Goal: Information Seeking & Learning: Learn about a topic

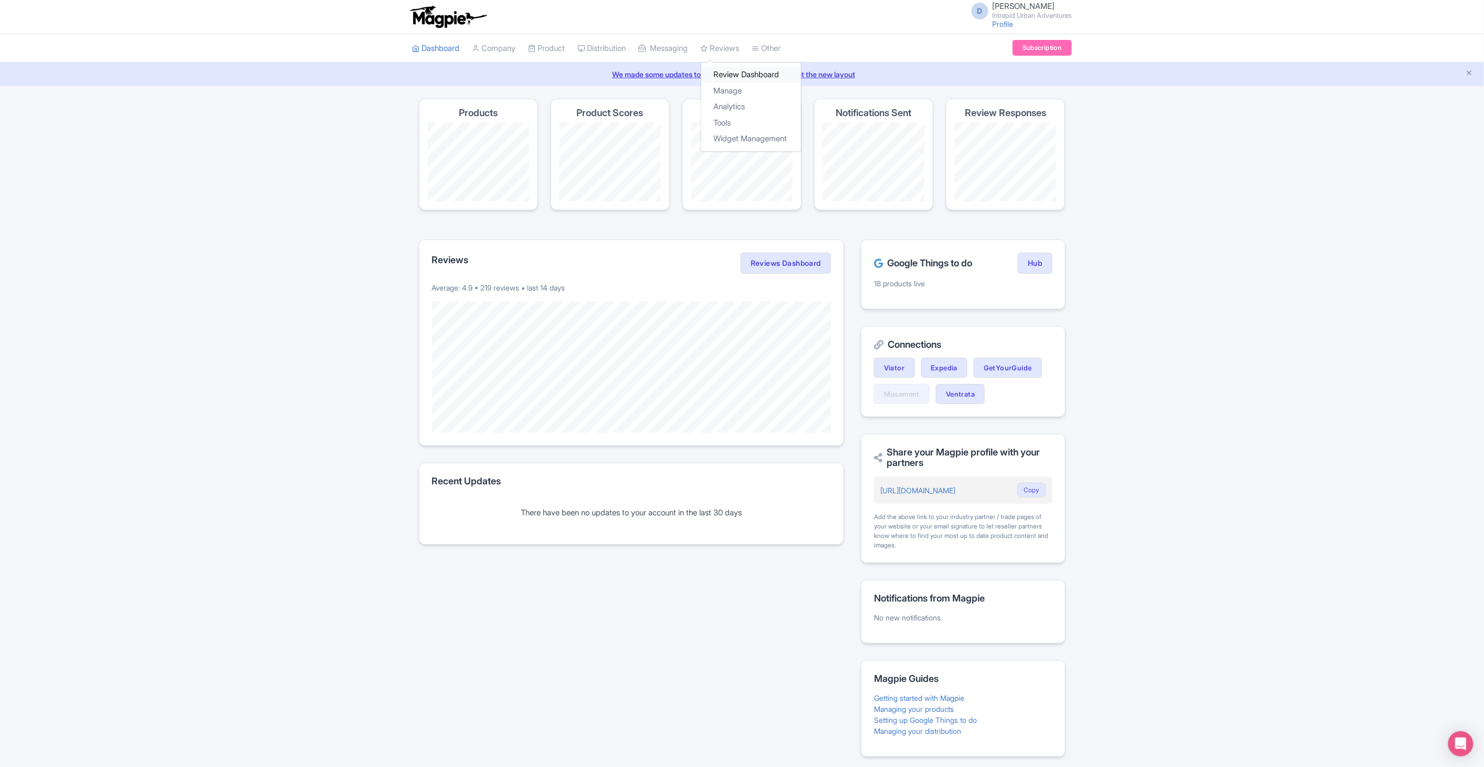
click at [734, 81] on link "Review Dashboard" at bounding box center [751, 75] width 100 height 16
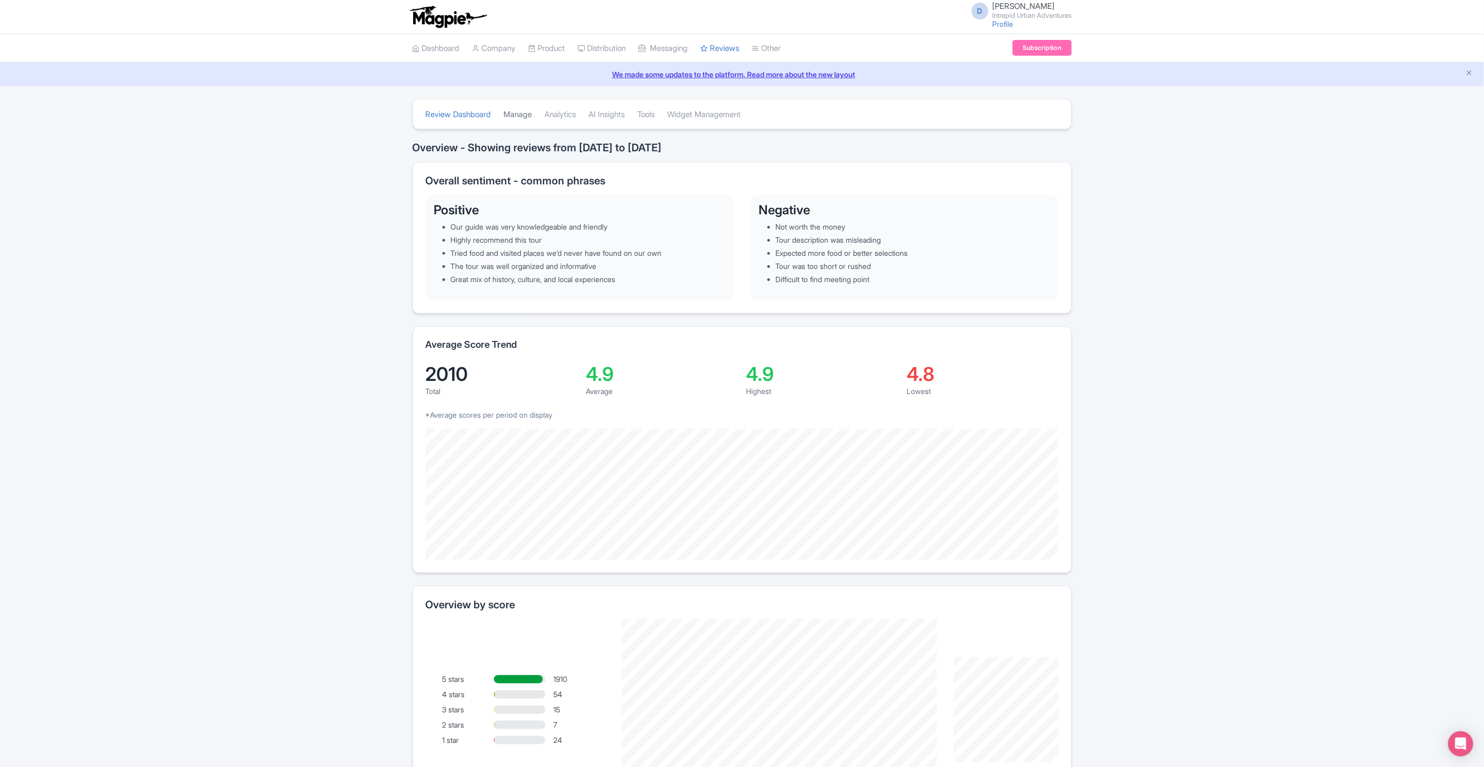
click at [517, 114] on link "Manage" at bounding box center [518, 114] width 28 height 29
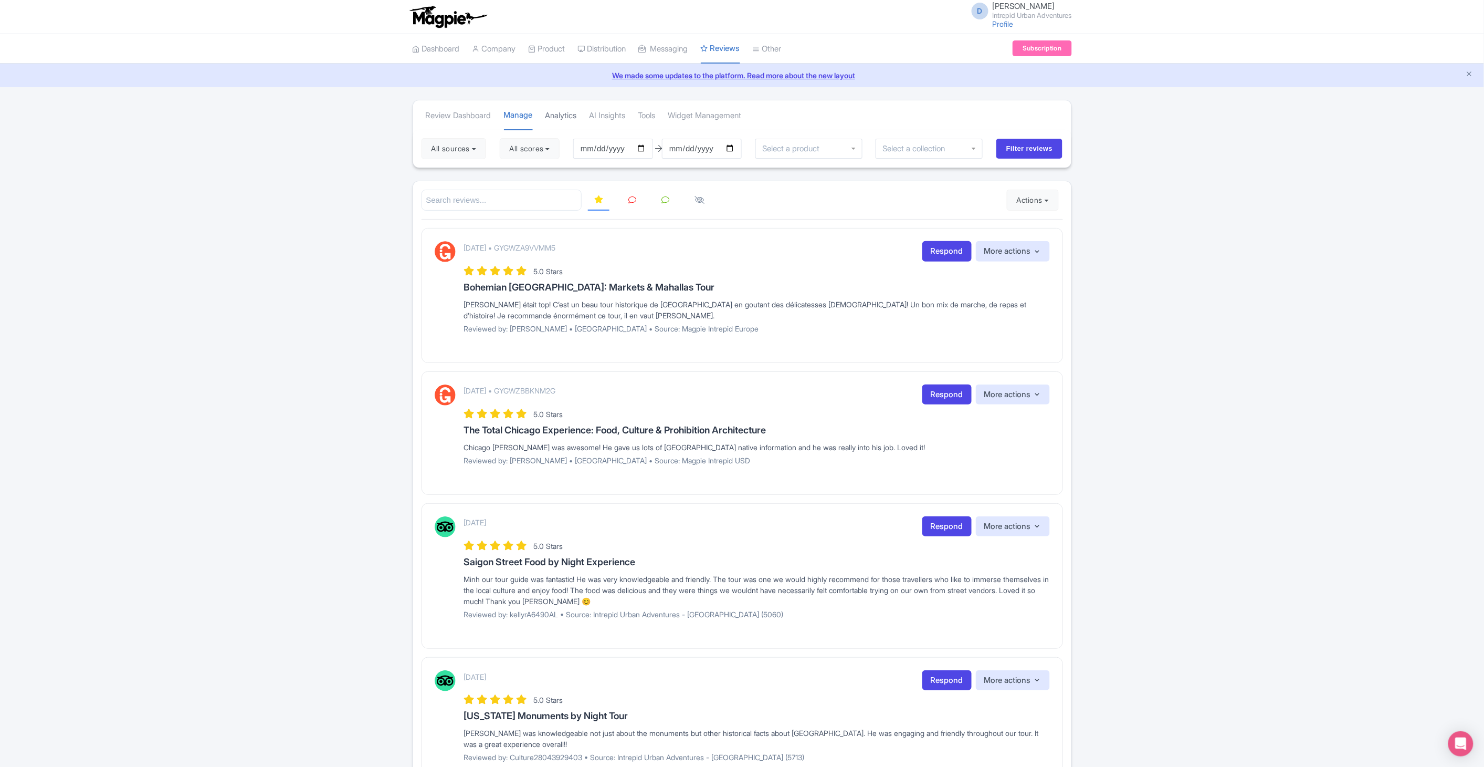
click at [570, 116] on link "Analytics" at bounding box center [562, 115] width 32 height 29
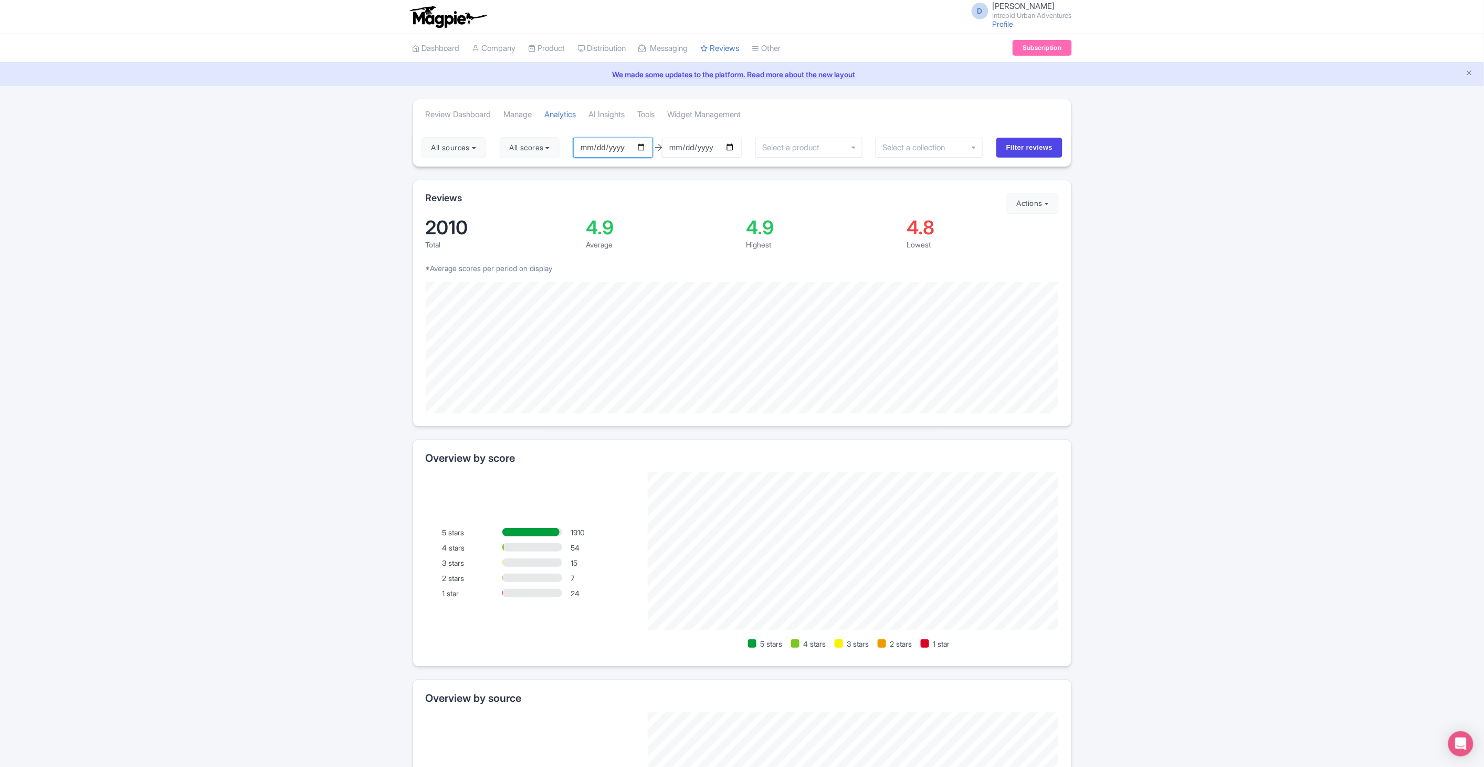
click at [642, 148] on input "2025-06-09" at bounding box center [613, 148] width 80 height 20
type input "2025-01-01"
click at [930, 153] on div at bounding box center [929, 148] width 107 height 20
click at [1020, 148] on input "Filter reviews" at bounding box center [1030, 148] width 67 height 20
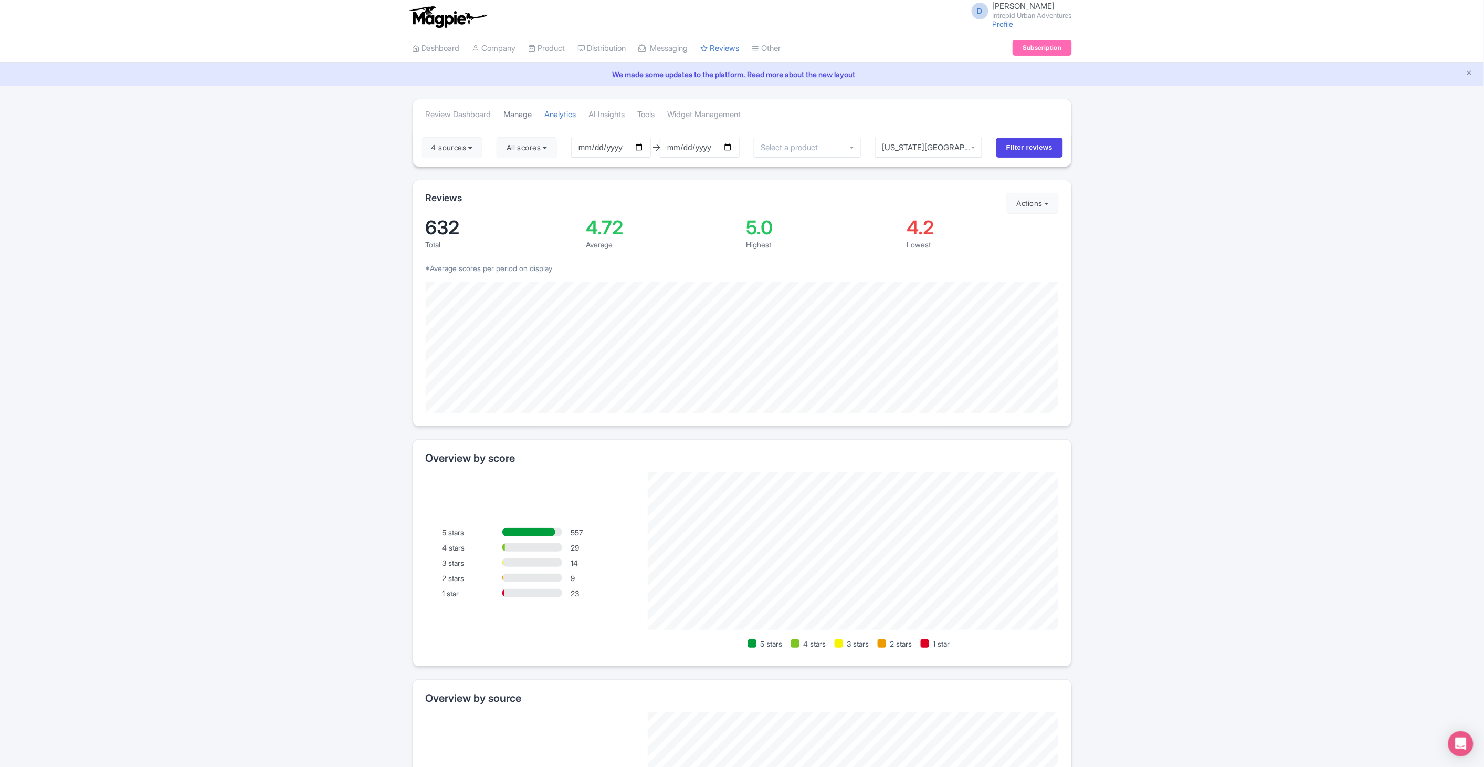
click at [513, 112] on link "Manage" at bounding box center [518, 114] width 28 height 29
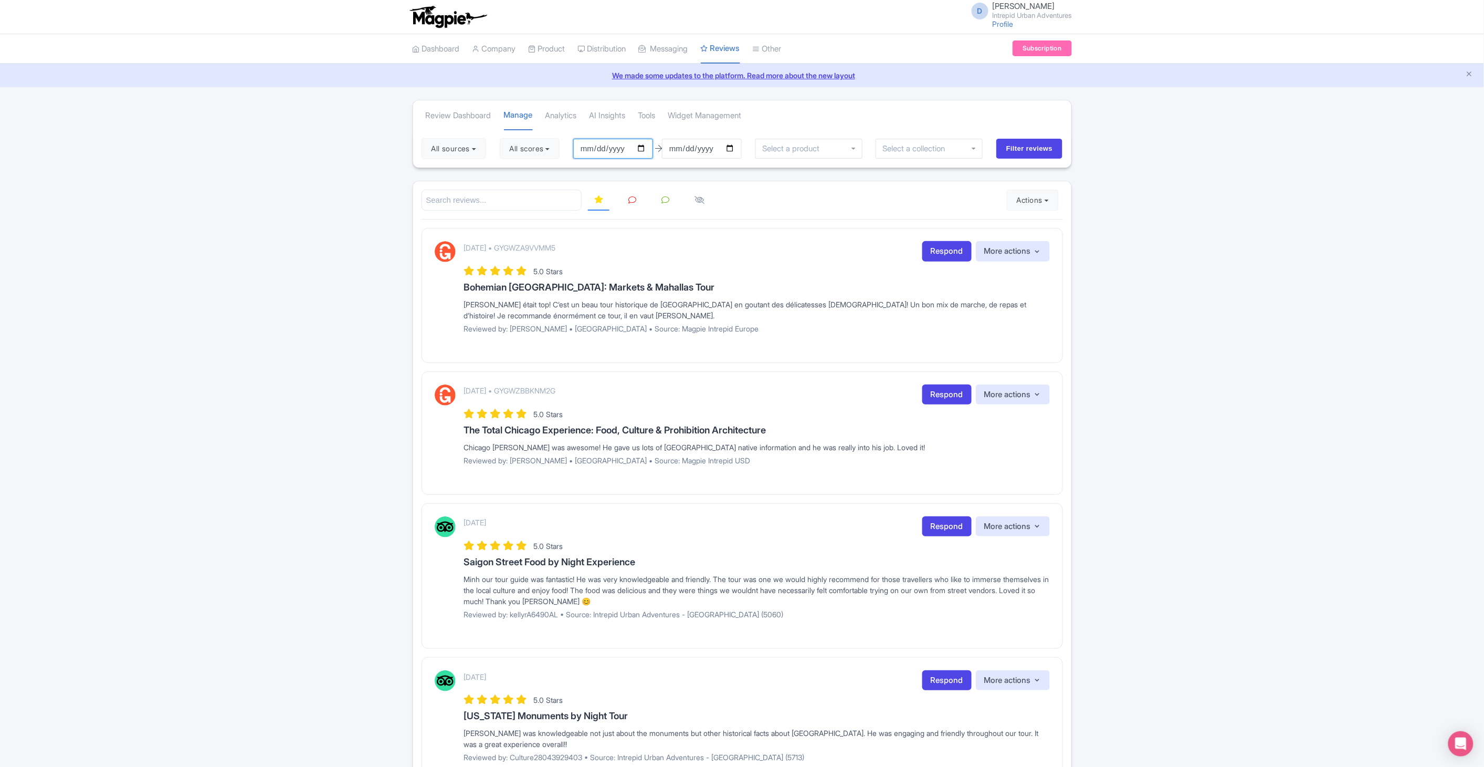
click at [643, 147] on input "2025-06-09" at bounding box center [613, 149] width 80 height 20
click at [642, 149] on input "2025-09-05" at bounding box center [613, 149] width 80 height 20
type input "[DATE]"
click at [735, 146] on input "2025-09-08" at bounding box center [702, 149] width 80 height 20
type input "[DATE]"
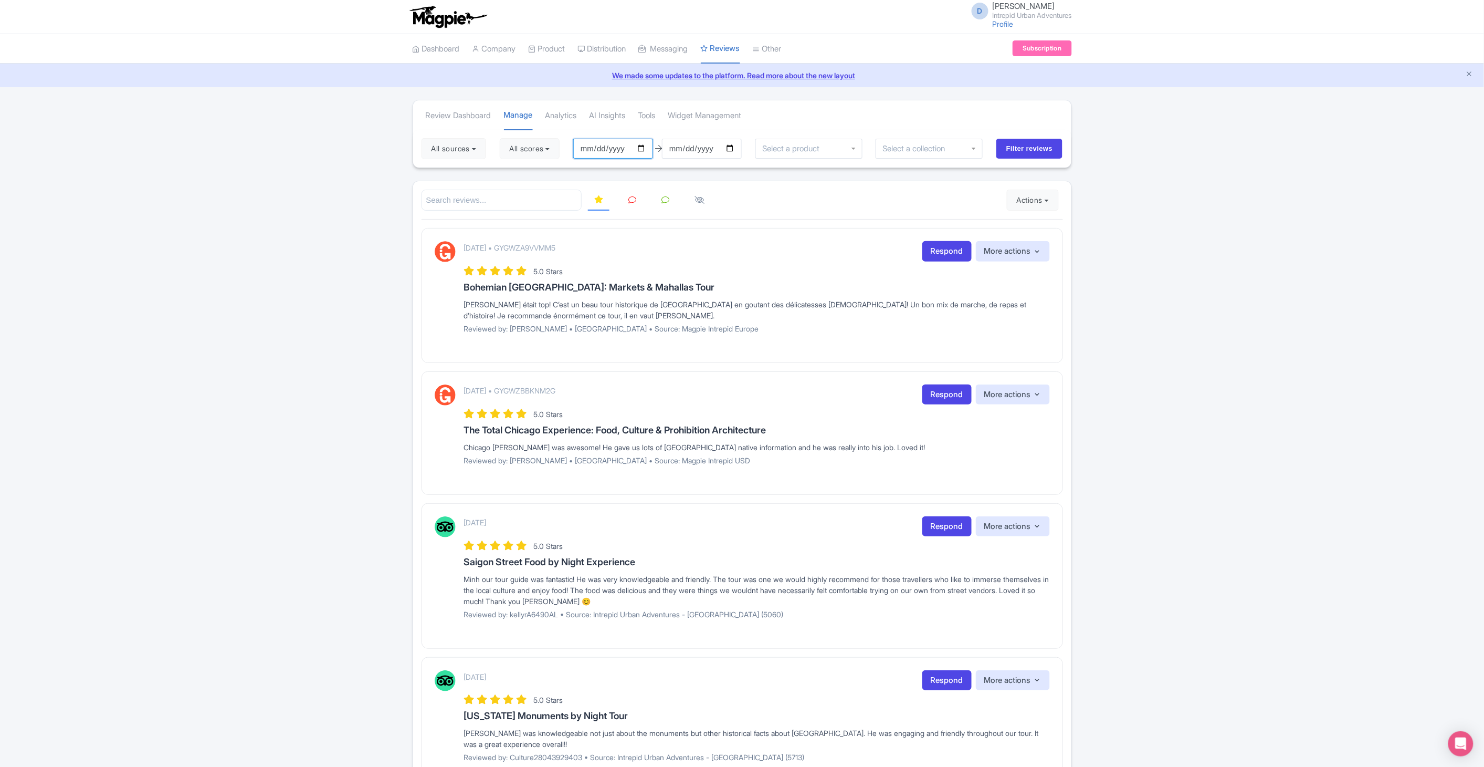
click at [647, 140] on input "[DATE]" at bounding box center [613, 149] width 80 height 20
click at [646, 145] on input "[DATE]" at bounding box center [613, 149] width 80 height 20
type input "[DATE]"
click at [1034, 143] on input "Filter reviews" at bounding box center [1030, 149] width 67 height 20
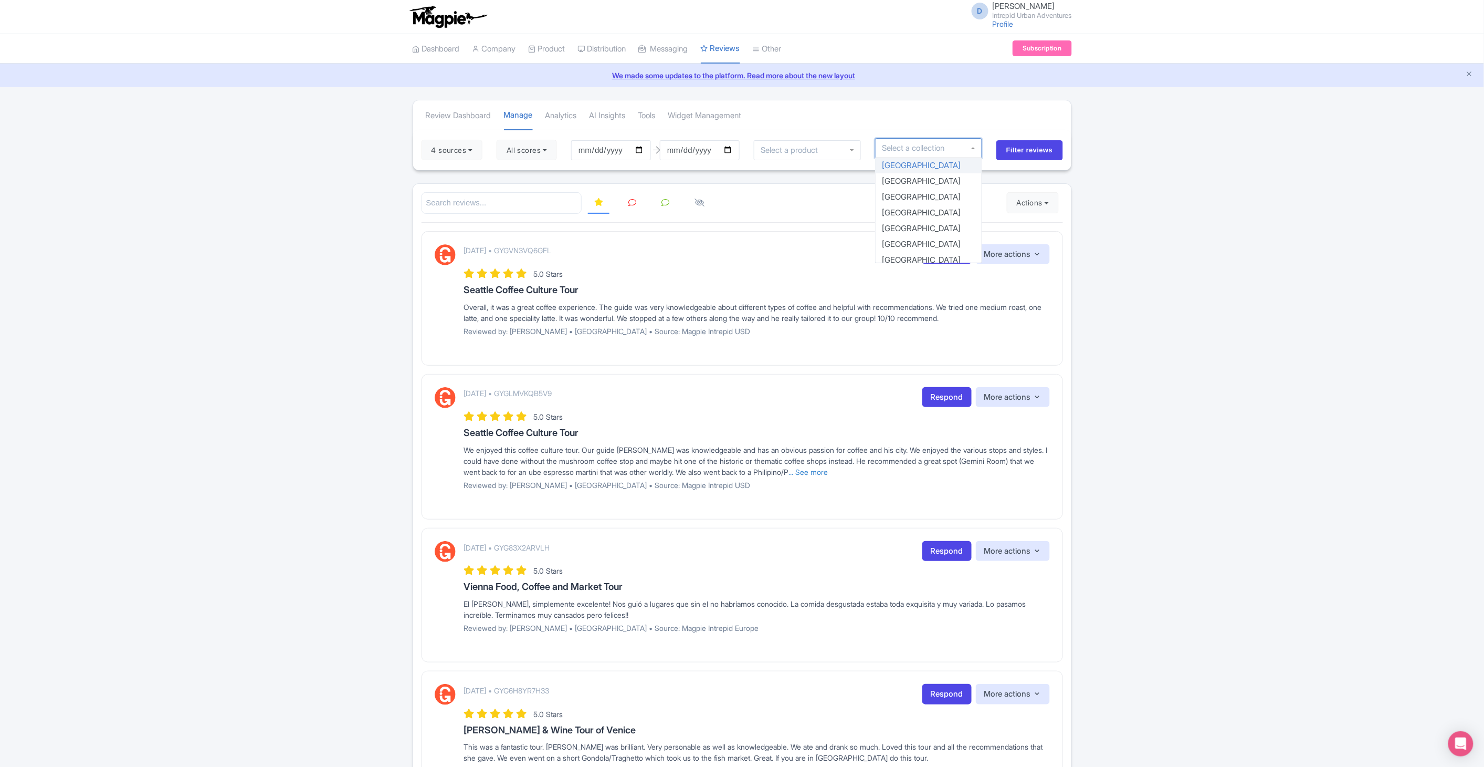
click at [950, 149] on input "select-one" at bounding box center [917, 147] width 70 height 9
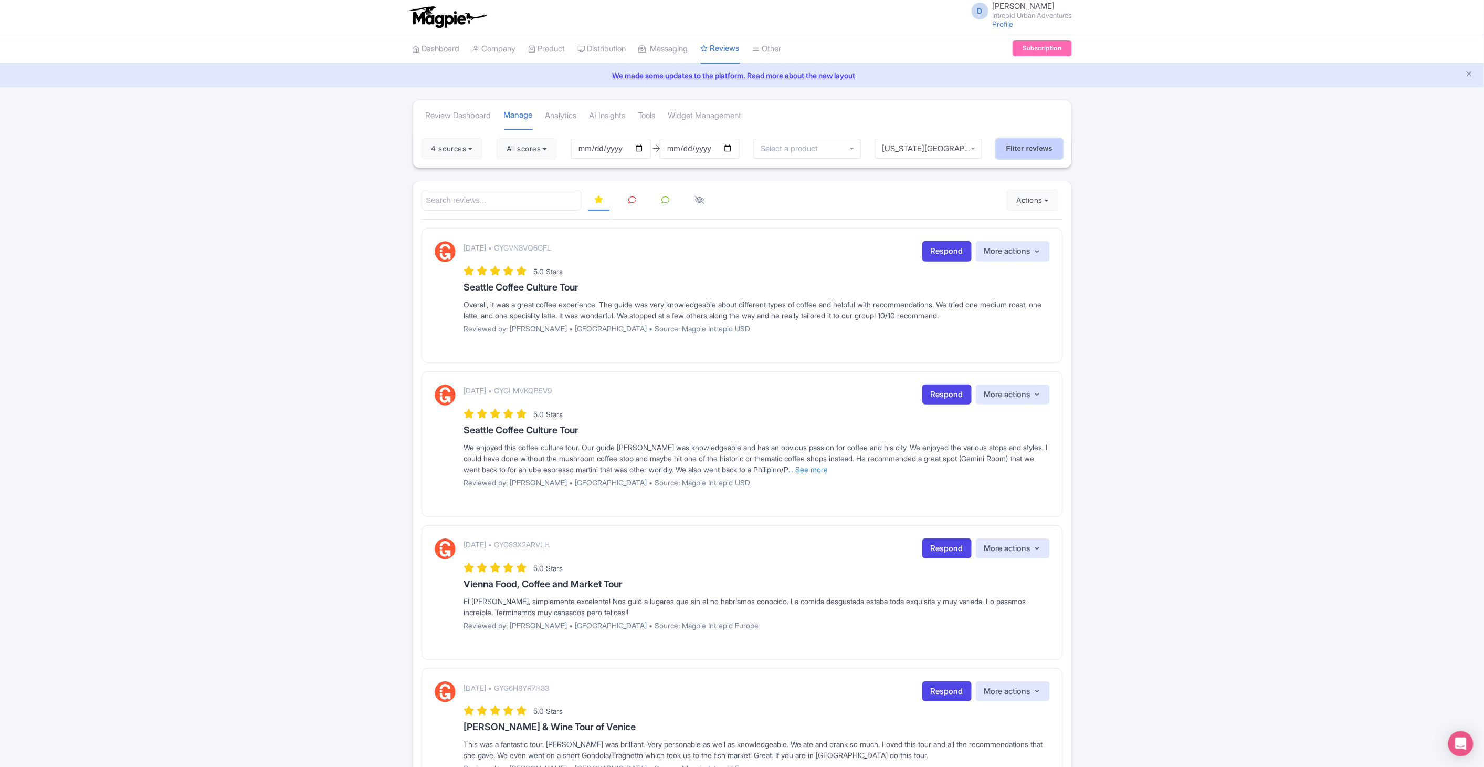
click at [1009, 144] on input "Filter reviews" at bounding box center [1030, 149] width 67 height 20
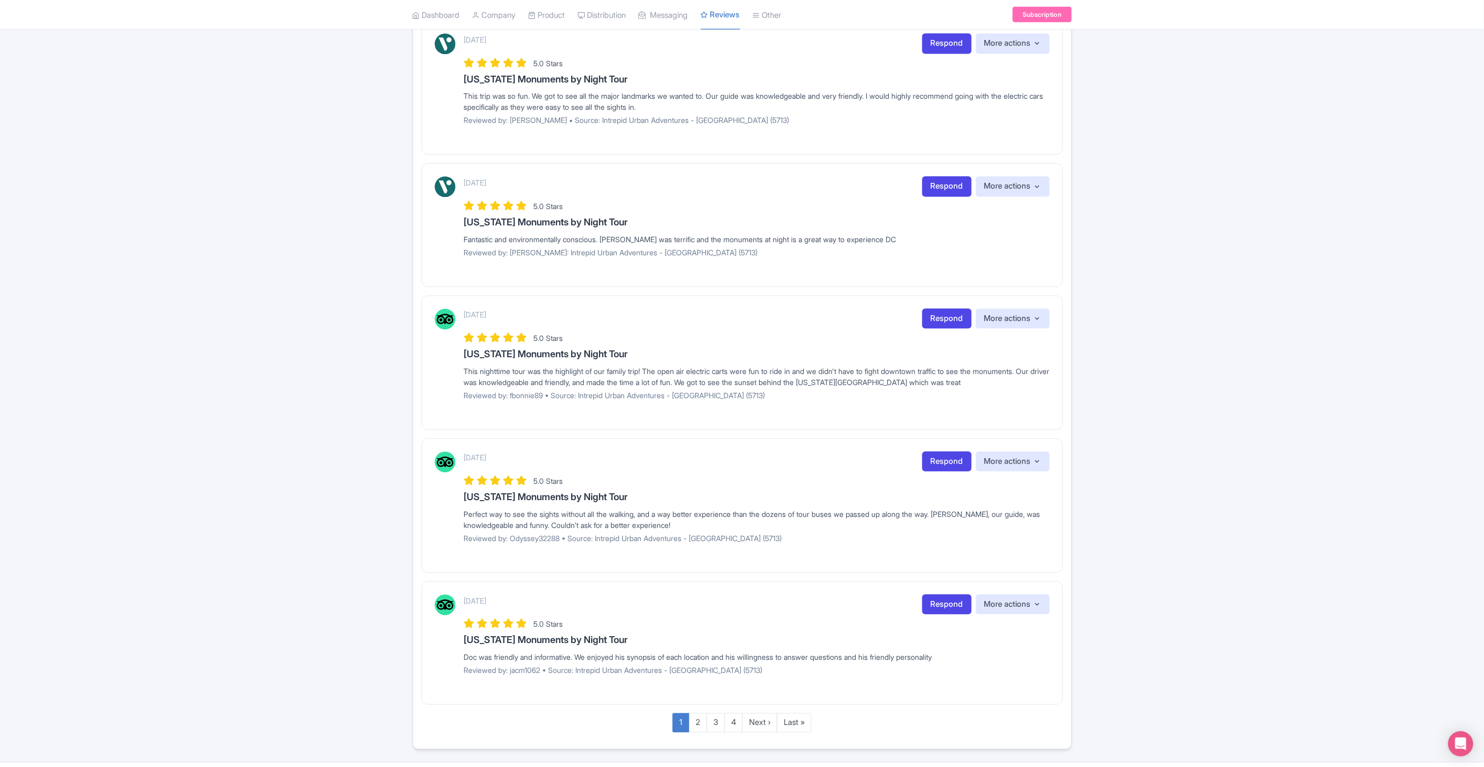
scroll to position [939, 0]
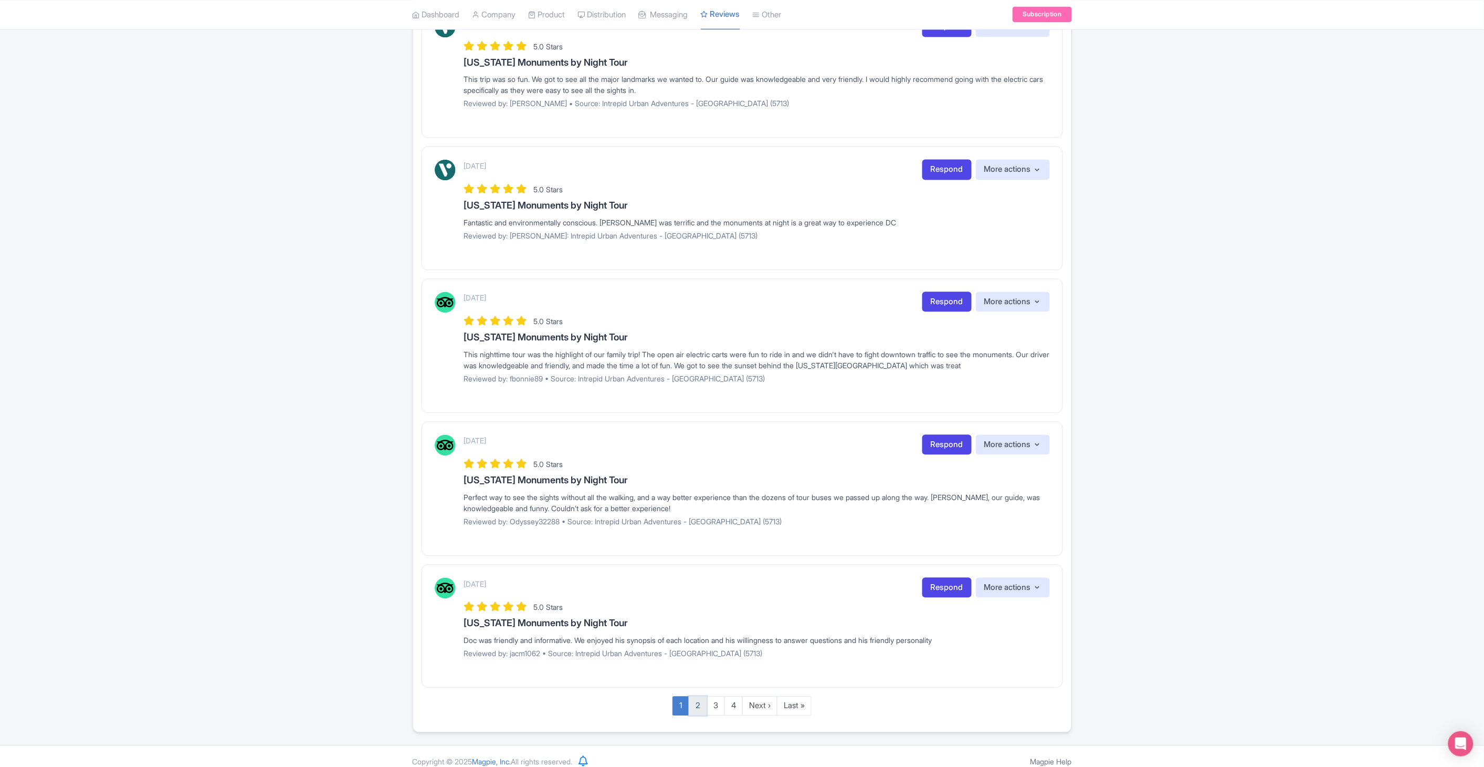
click at [697, 696] on link "2" at bounding box center [698, 705] width 18 height 19
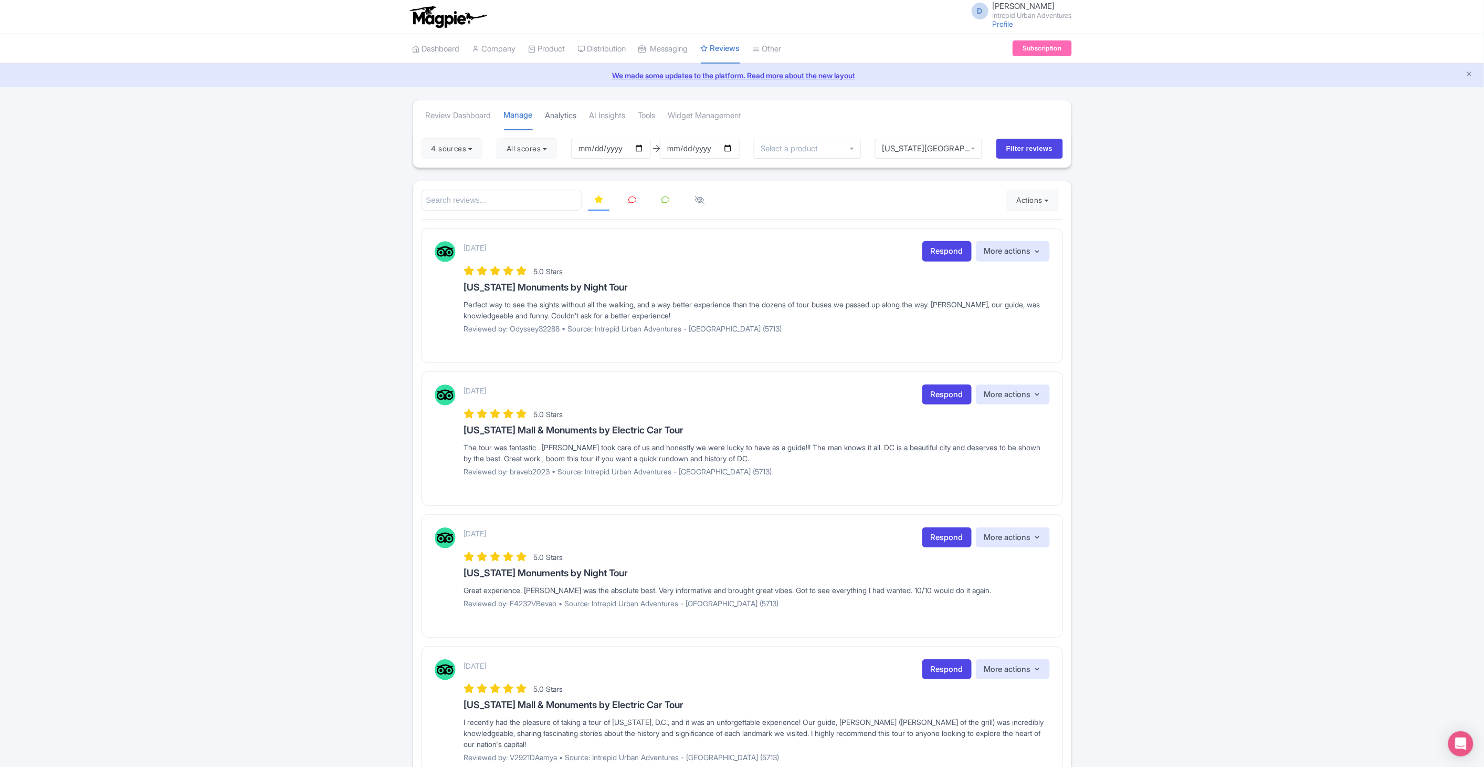
click at [569, 118] on link "Analytics" at bounding box center [562, 115] width 32 height 29
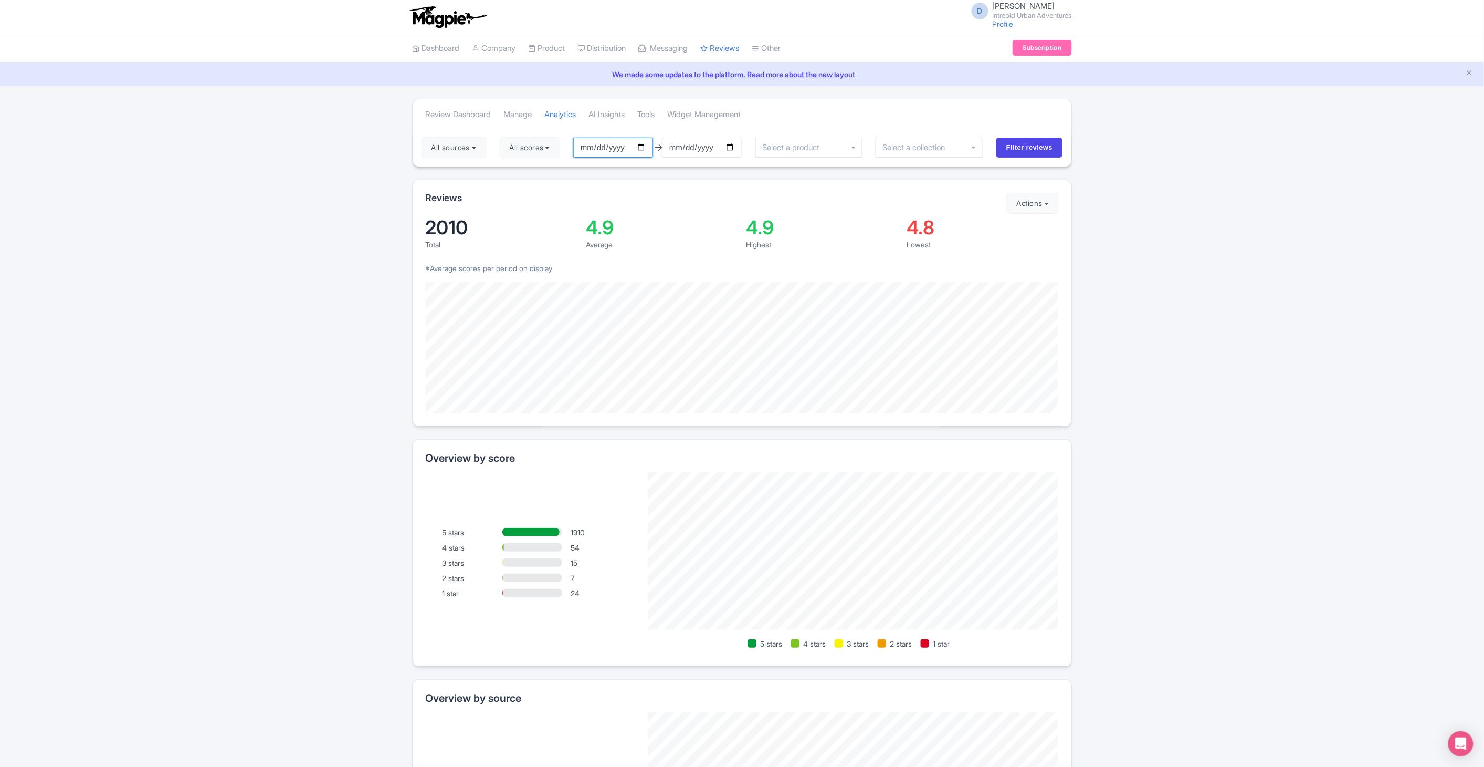
click at [643, 147] on input "2025-06-09" at bounding box center [613, 148] width 80 height 20
type input "[DATE]"
click at [734, 147] on input "2025-09-08" at bounding box center [702, 148] width 80 height 20
type input "[DATE]"
click at [967, 146] on div at bounding box center [929, 148] width 107 height 20
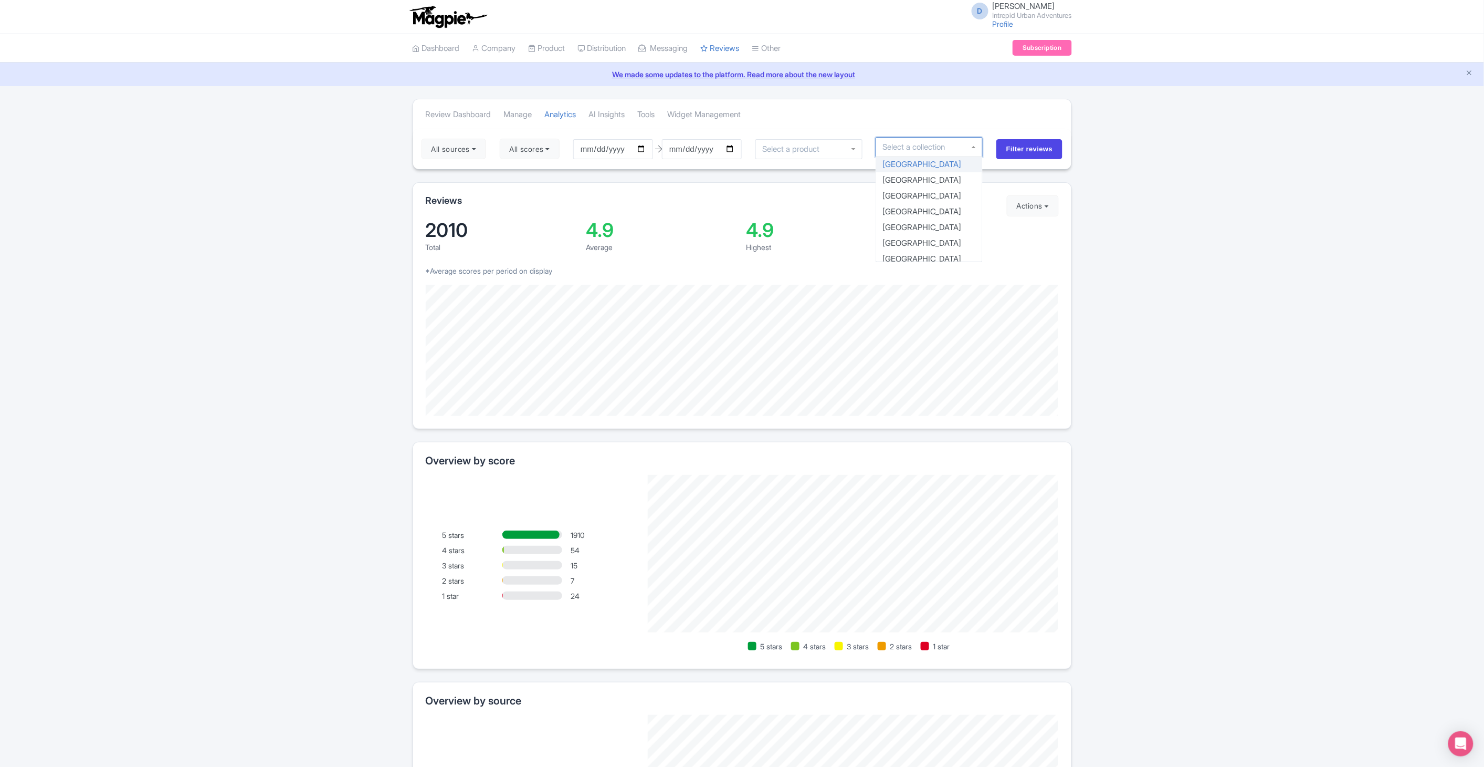
scroll to position [571, 0]
click at [1022, 146] on input "Filter reviews" at bounding box center [1030, 148] width 67 height 20
